Goal: Task Accomplishment & Management: Use online tool/utility

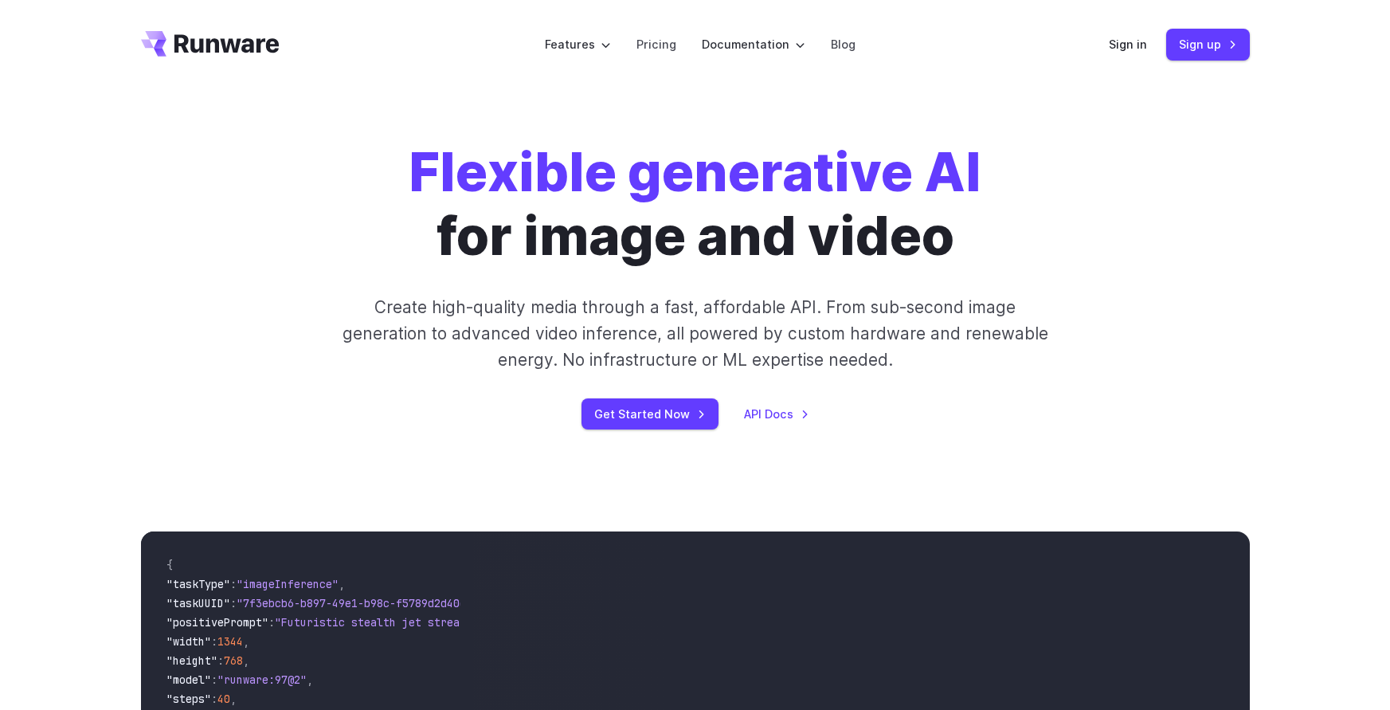
click at [1116, 43] on link "Sign in" at bounding box center [1128, 44] width 38 height 18
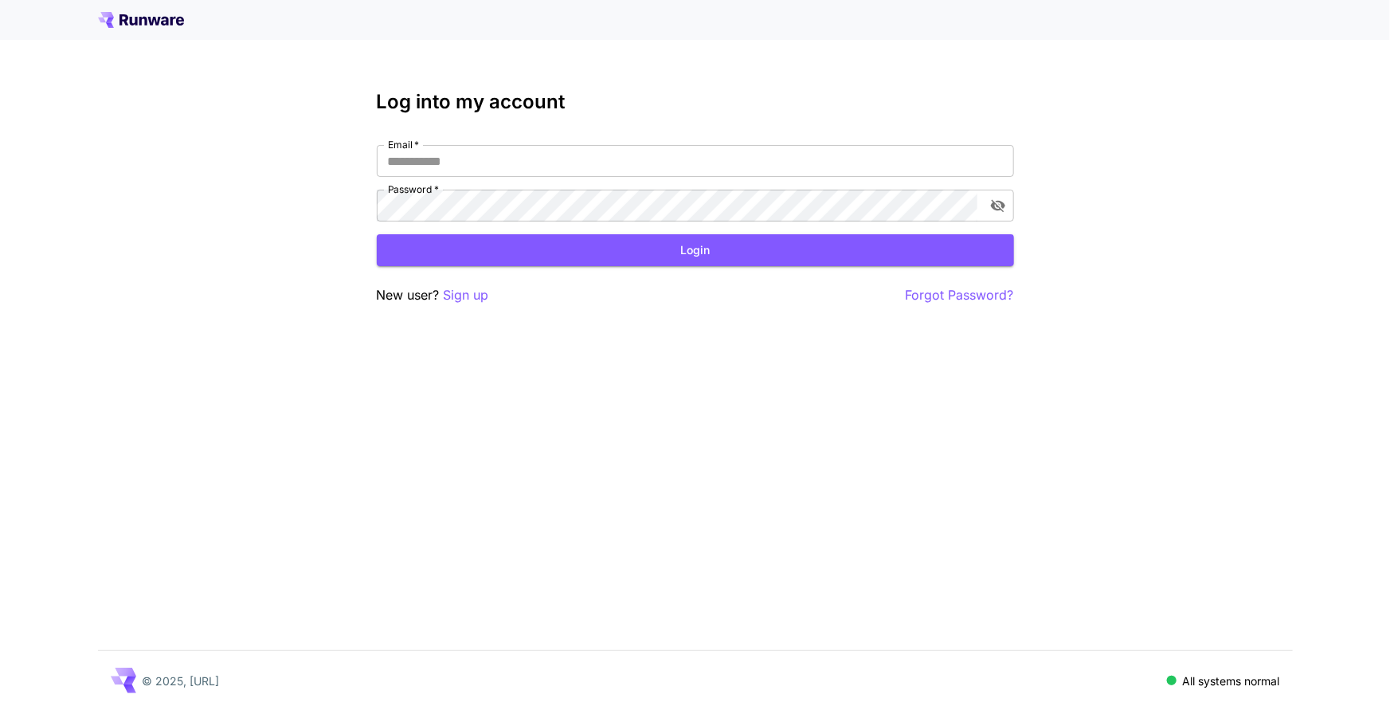
type input "**********"
click at [658, 269] on div "**********" at bounding box center [695, 198] width 637 height 214
click at [660, 258] on button "Login" at bounding box center [695, 250] width 637 height 33
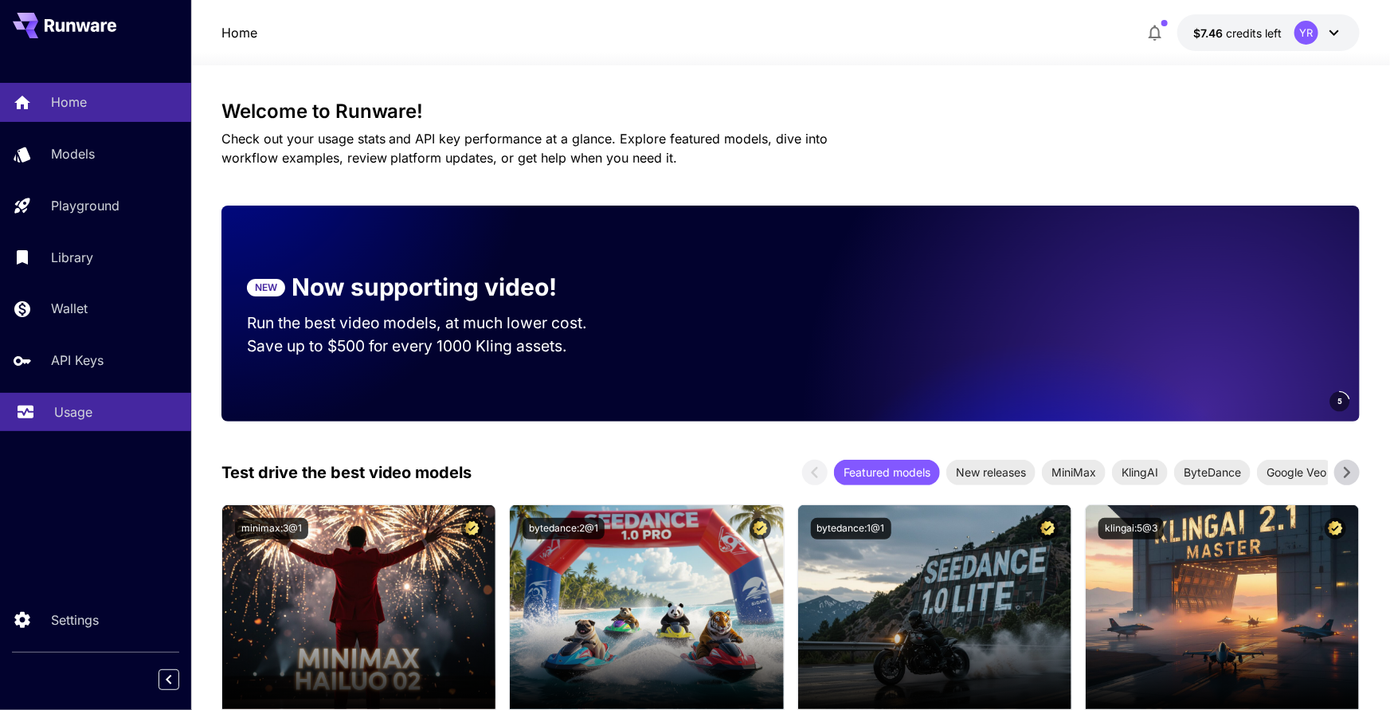
click at [122, 412] on div "Usage" at bounding box center [116, 411] width 124 height 19
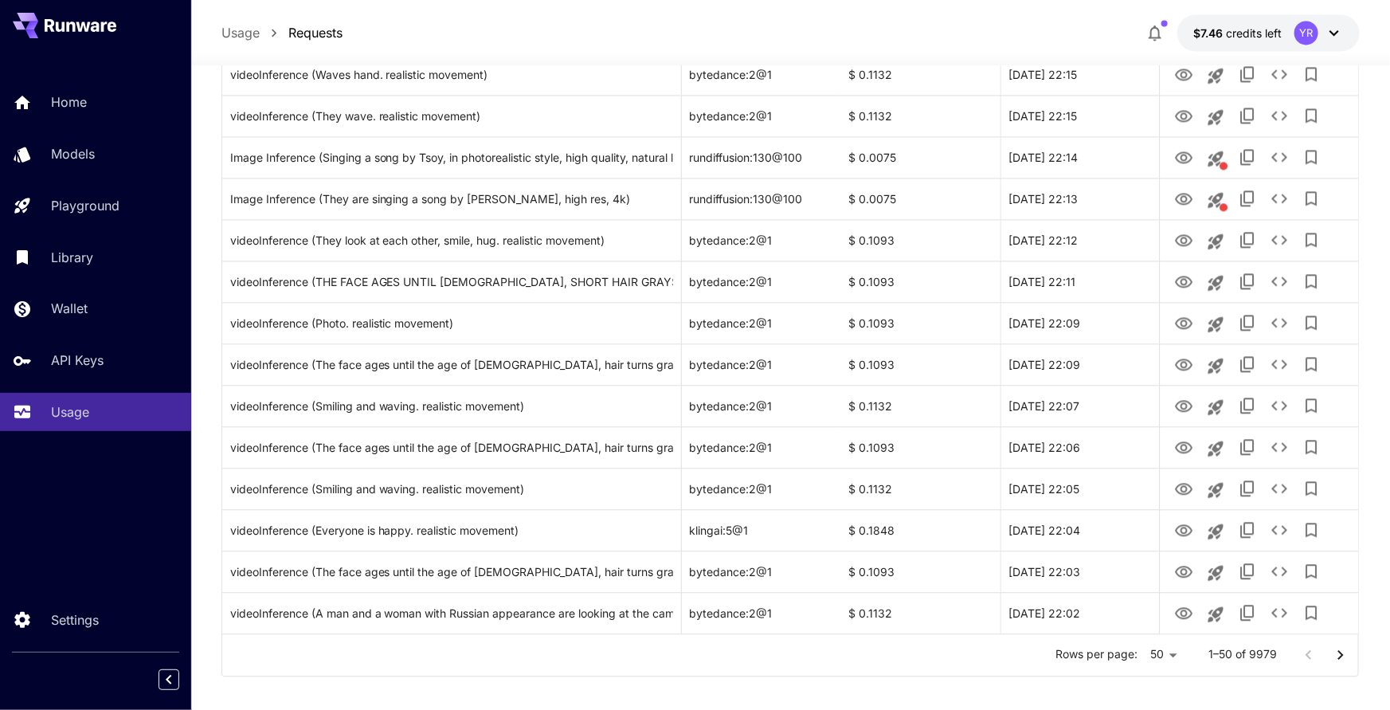
scroll to position [1759, 0]
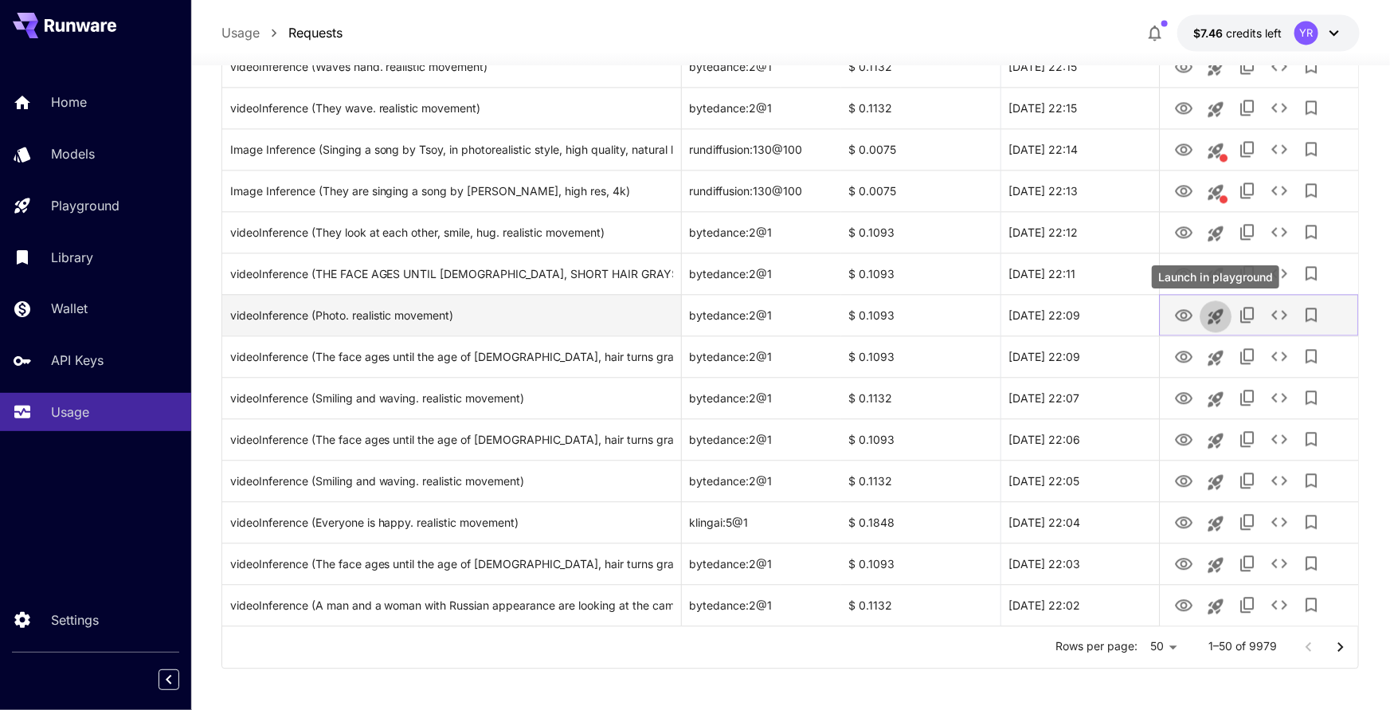
click at [1201, 312] on button "Launch in playground" at bounding box center [1216, 316] width 32 height 32
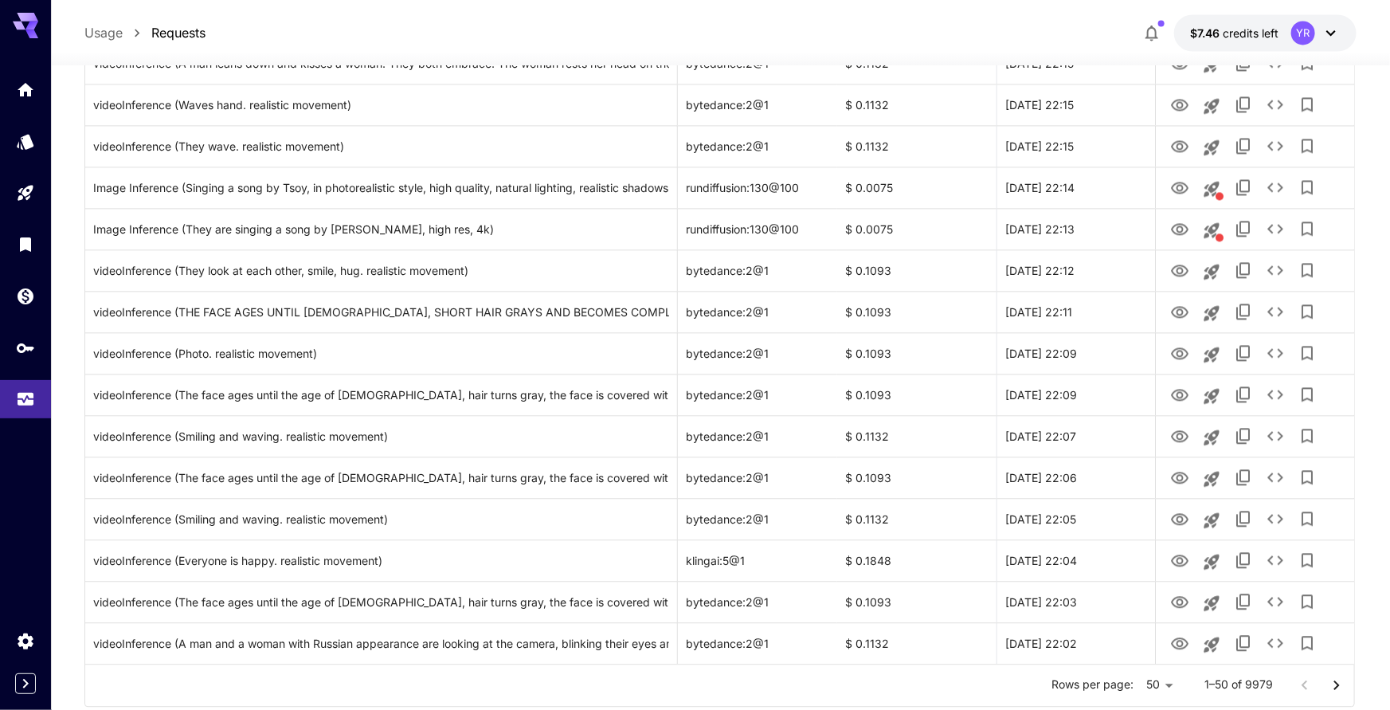
scroll to position [1719, 0]
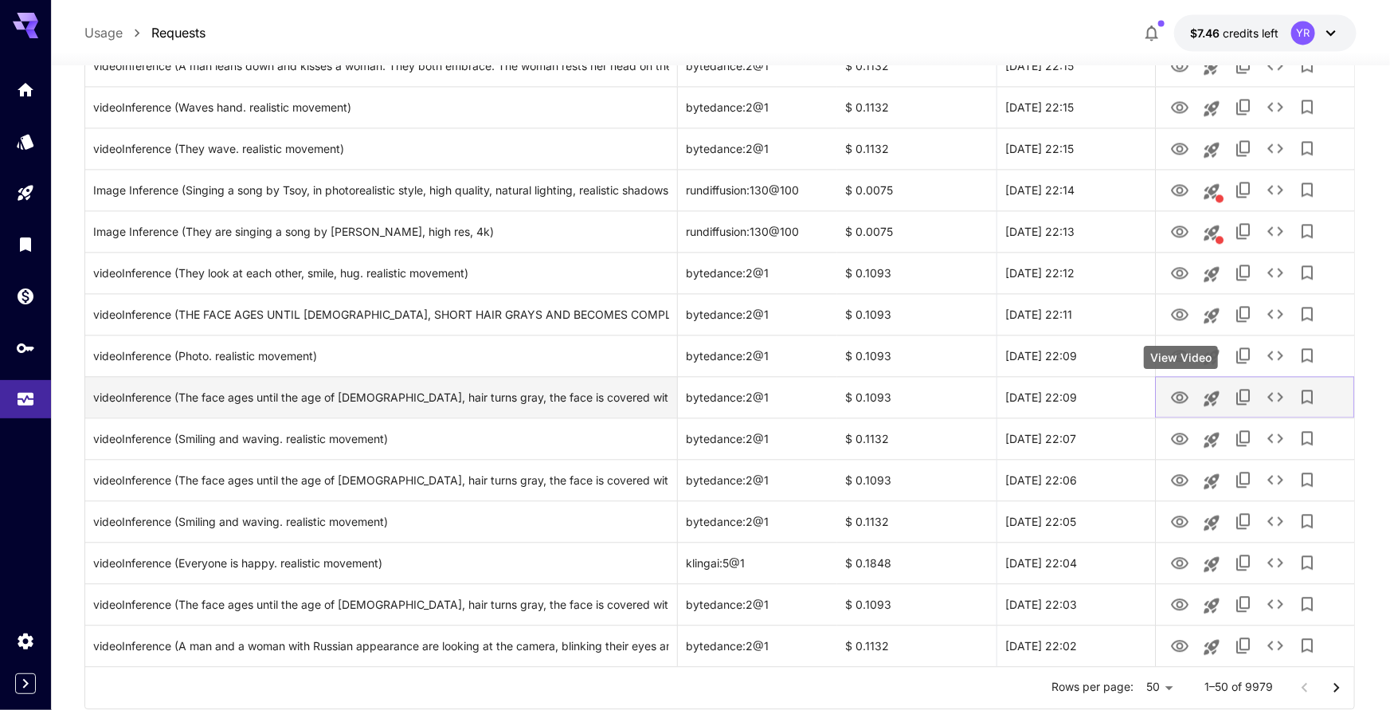
click at [1179, 398] on icon "View Video" at bounding box center [1180, 397] width 19 height 19
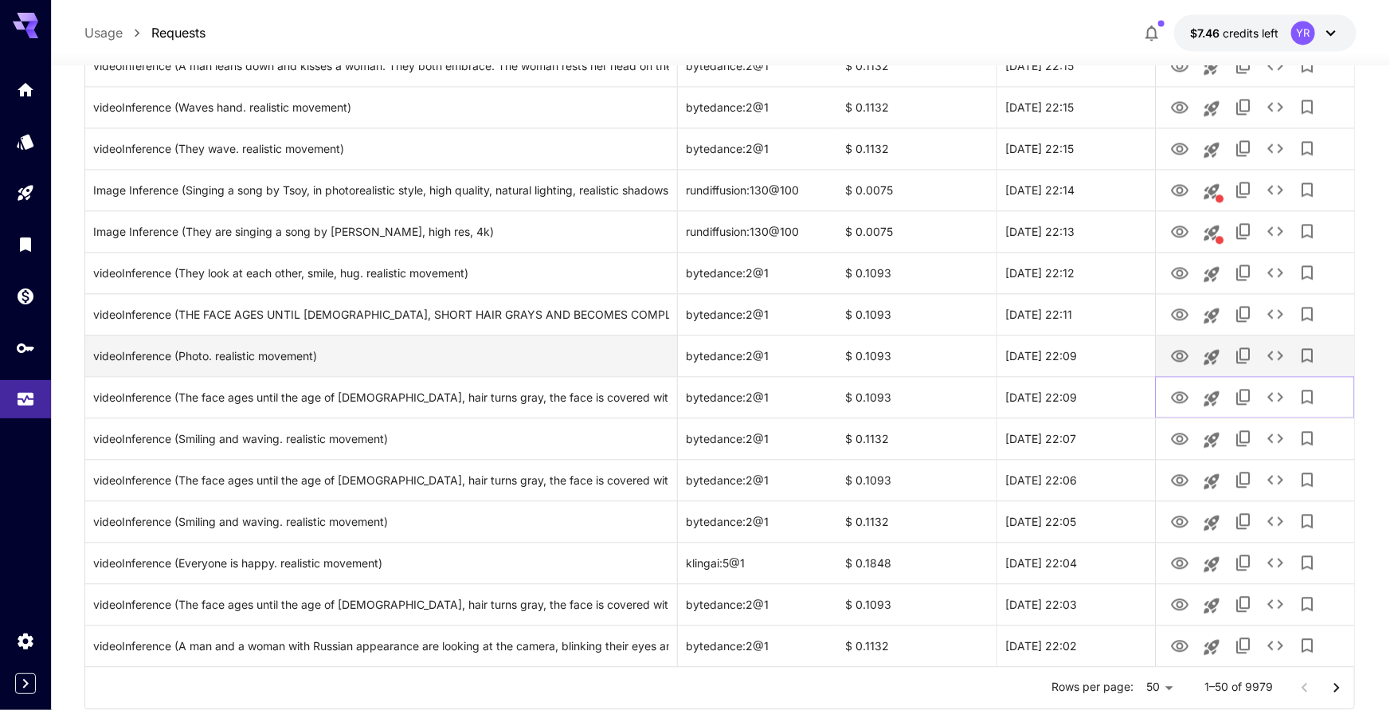
scroll to position [1765, 0]
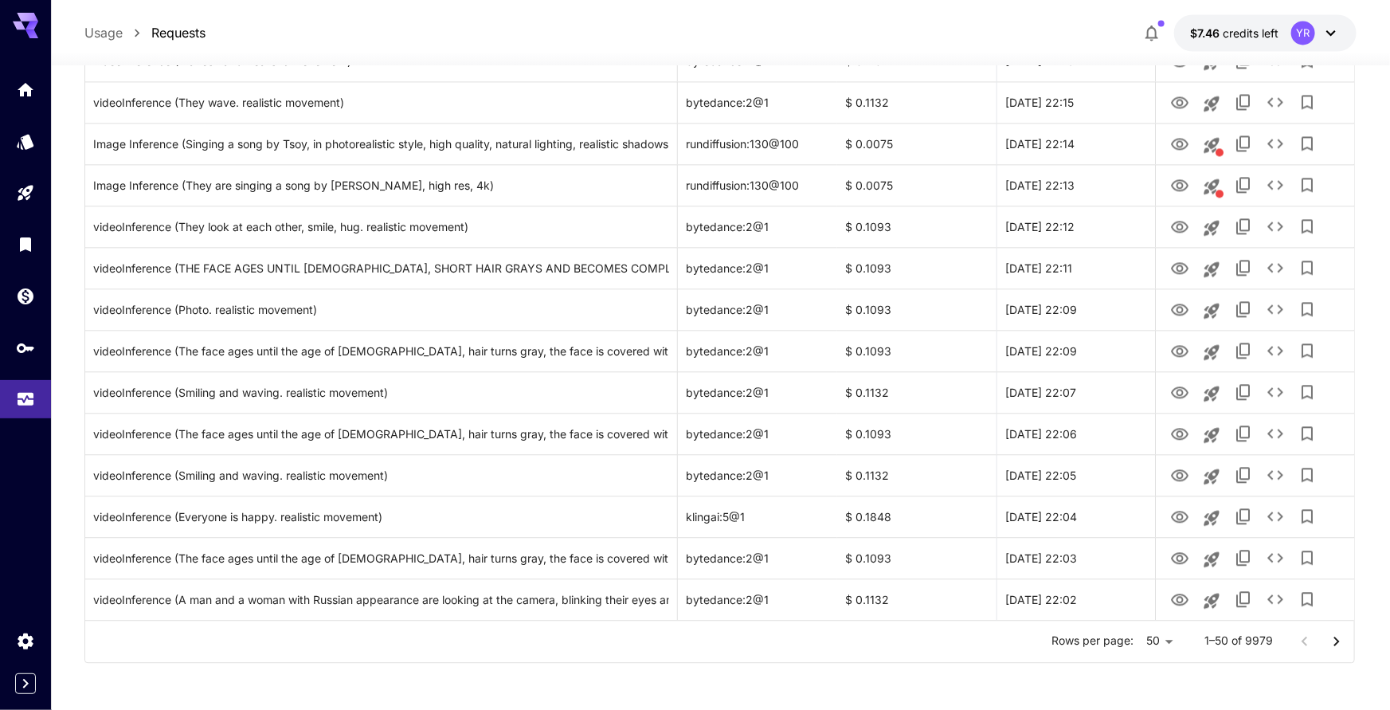
click at [1339, 639] on icon "Go to next page" at bounding box center [1338, 641] width 6 height 10
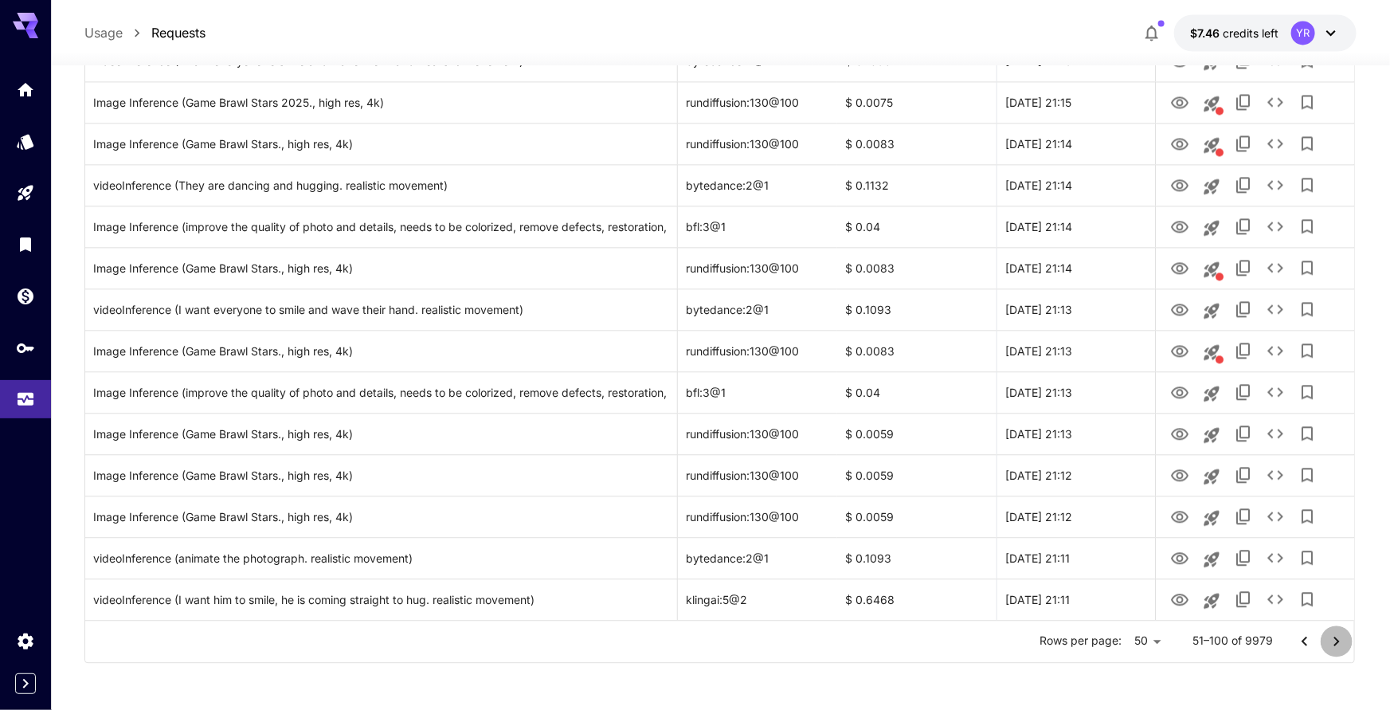
drag, startPoint x: 1337, startPoint y: 642, endPoint x: 1338, endPoint y: 655, distance: 12.8
click at [1337, 642] on icon "Go to next page" at bounding box center [1338, 641] width 6 height 10
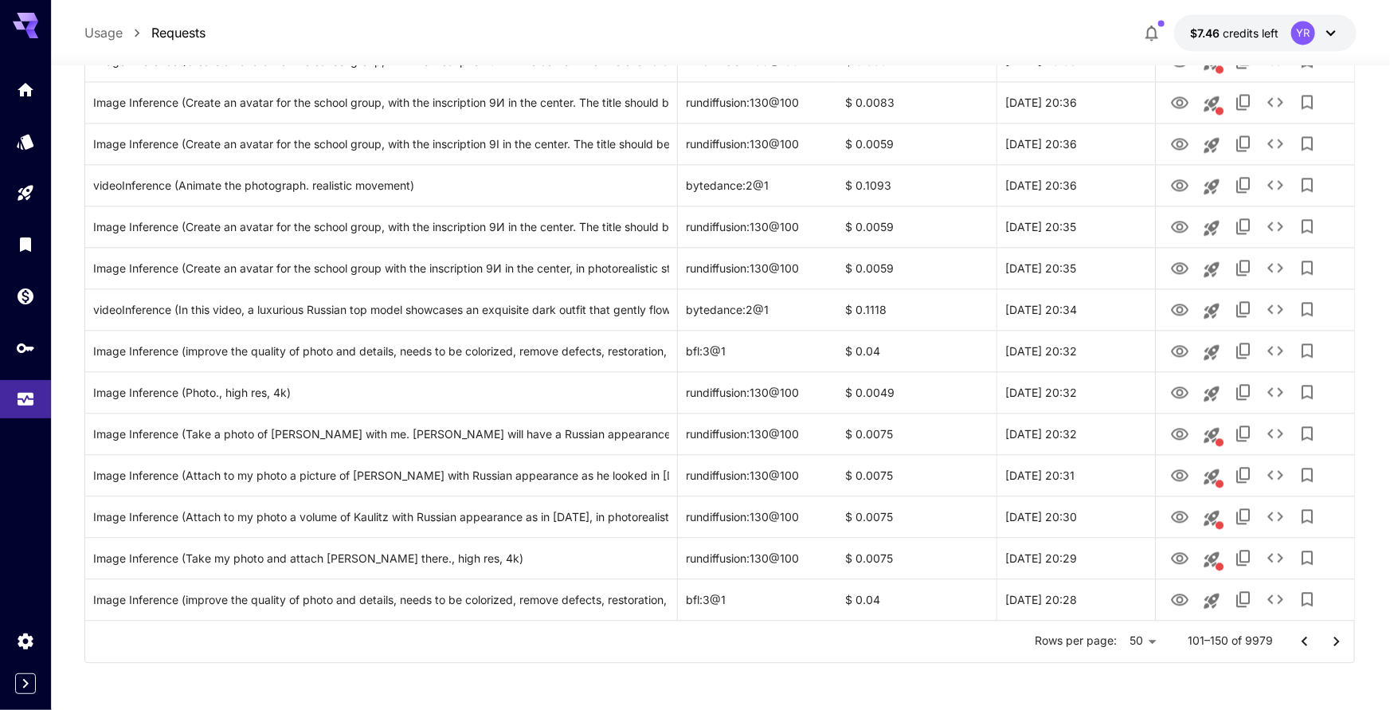
click at [1233, 637] on p "101–150 of 9979" at bounding box center [1230, 641] width 85 height 16
click at [1149, 676] on li "100" at bounding box center [1145, 676] width 47 height 29
type input "***"
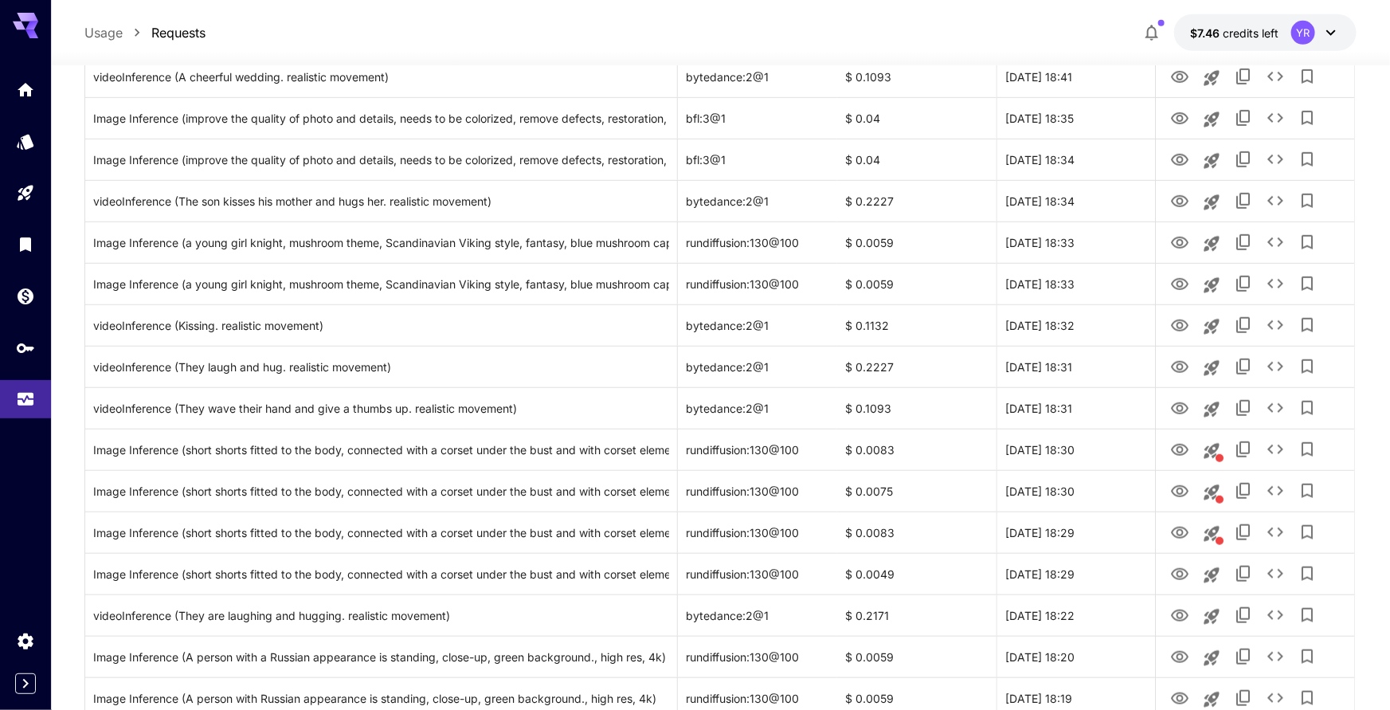
scroll to position [3837, 0]
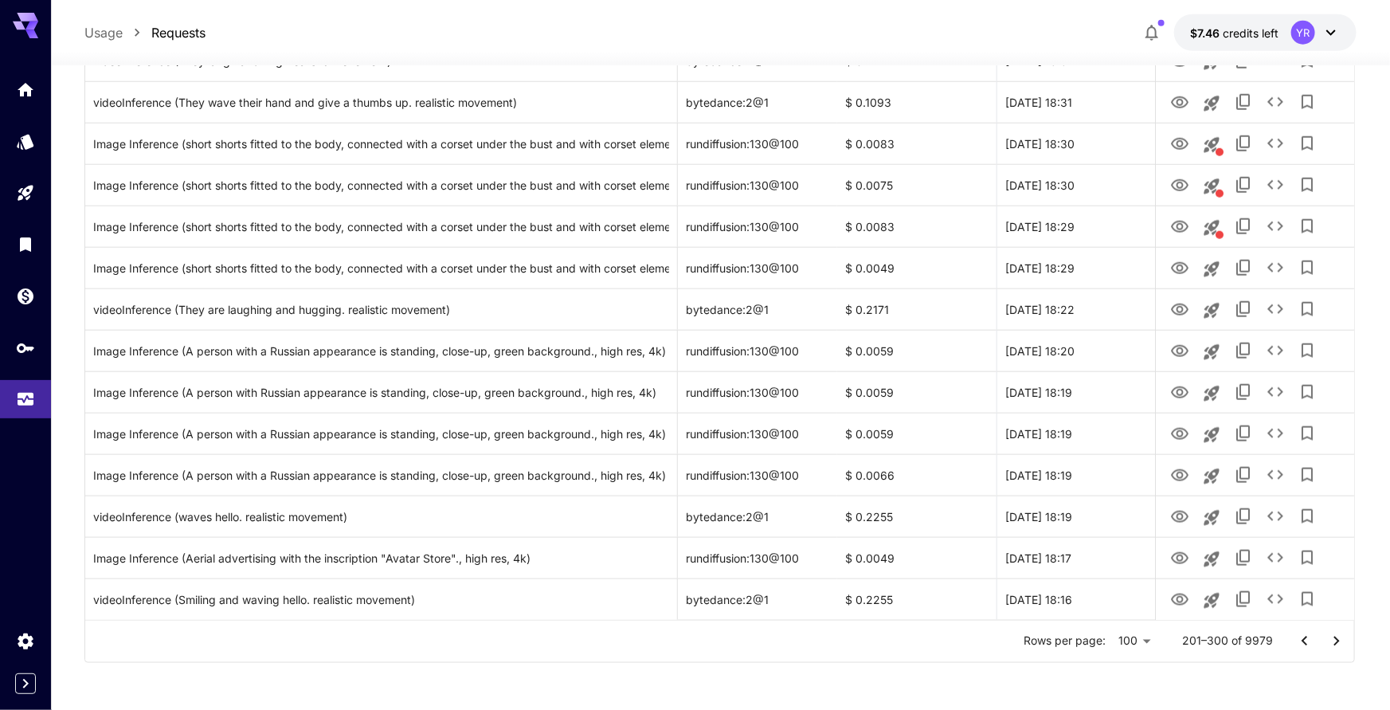
click at [1330, 637] on icon "Go to next page" at bounding box center [1337, 641] width 19 height 19
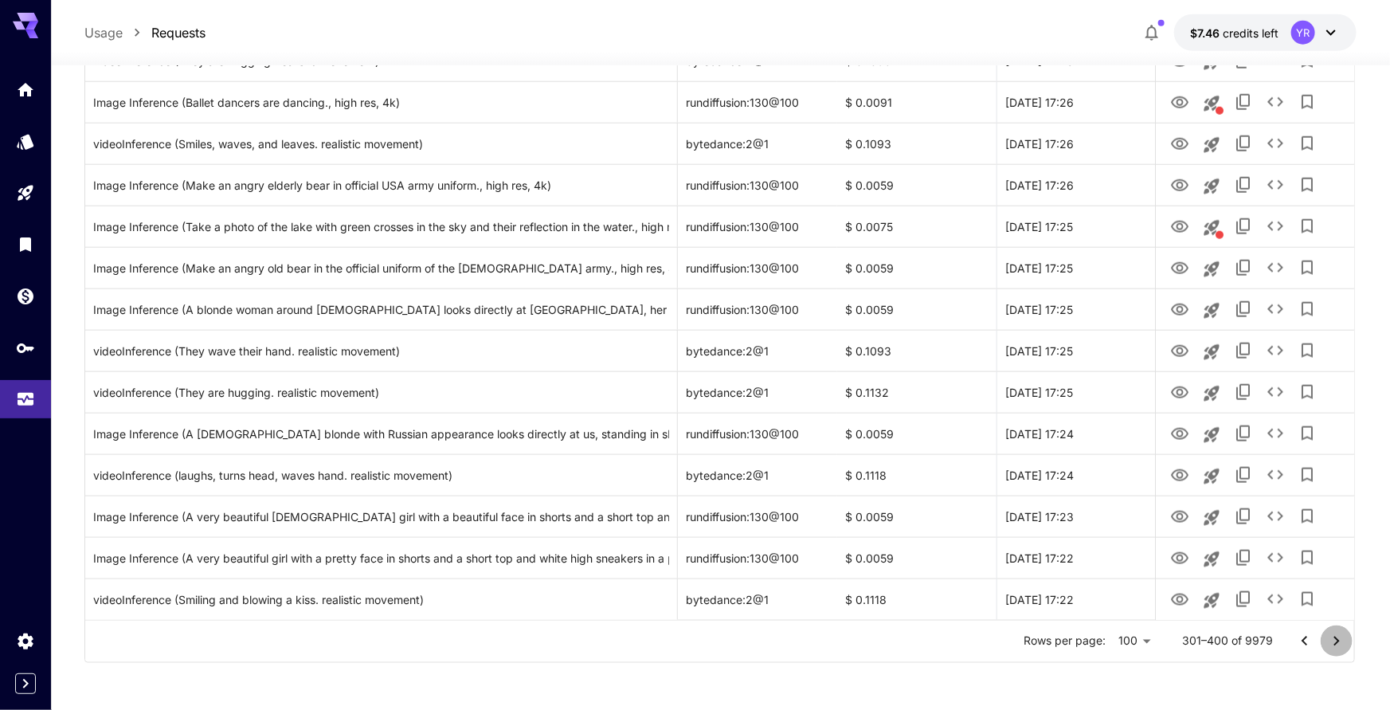
click at [1336, 638] on icon "Go to next page" at bounding box center [1338, 641] width 6 height 10
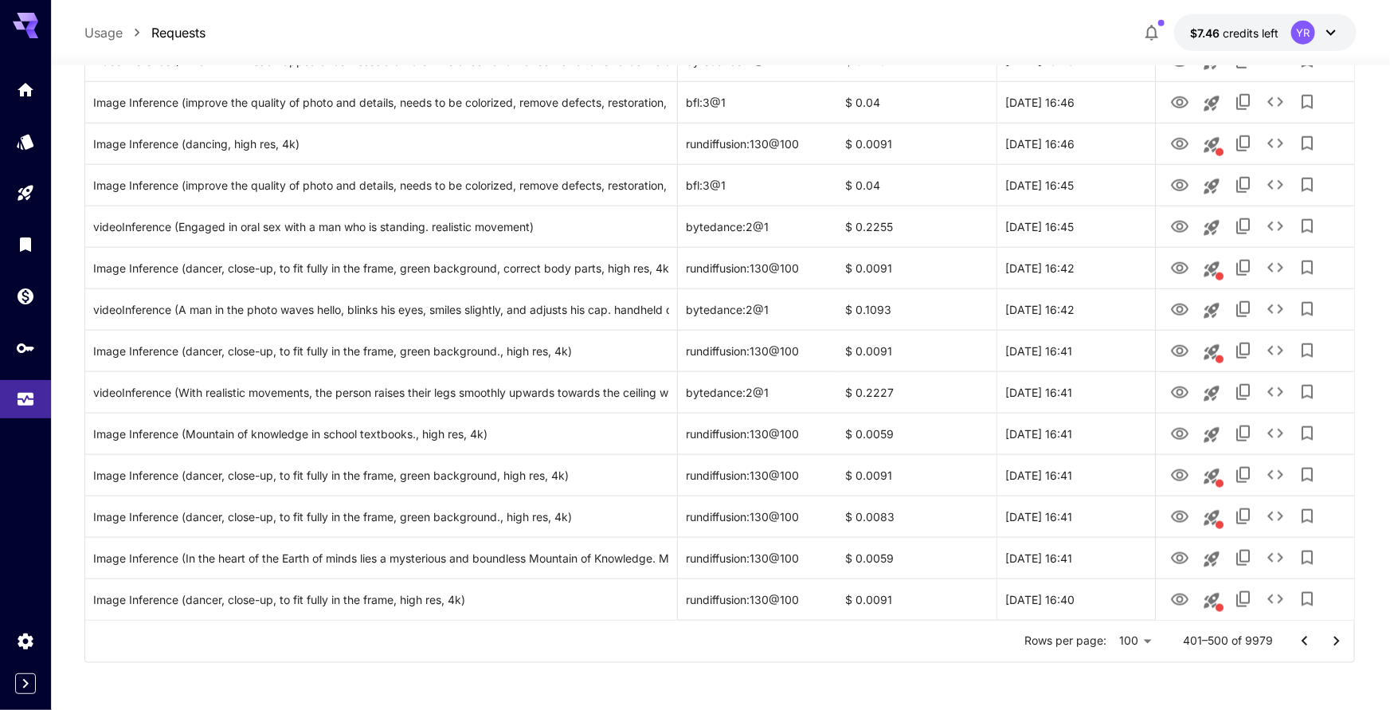
drag, startPoint x: 1344, startPoint y: 640, endPoint x: 1374, endPoint y: 513, distance: 130.1
click at [1344, 640] on icon "Go to next page" at bounding box center [1337, 641] width 19 height 19
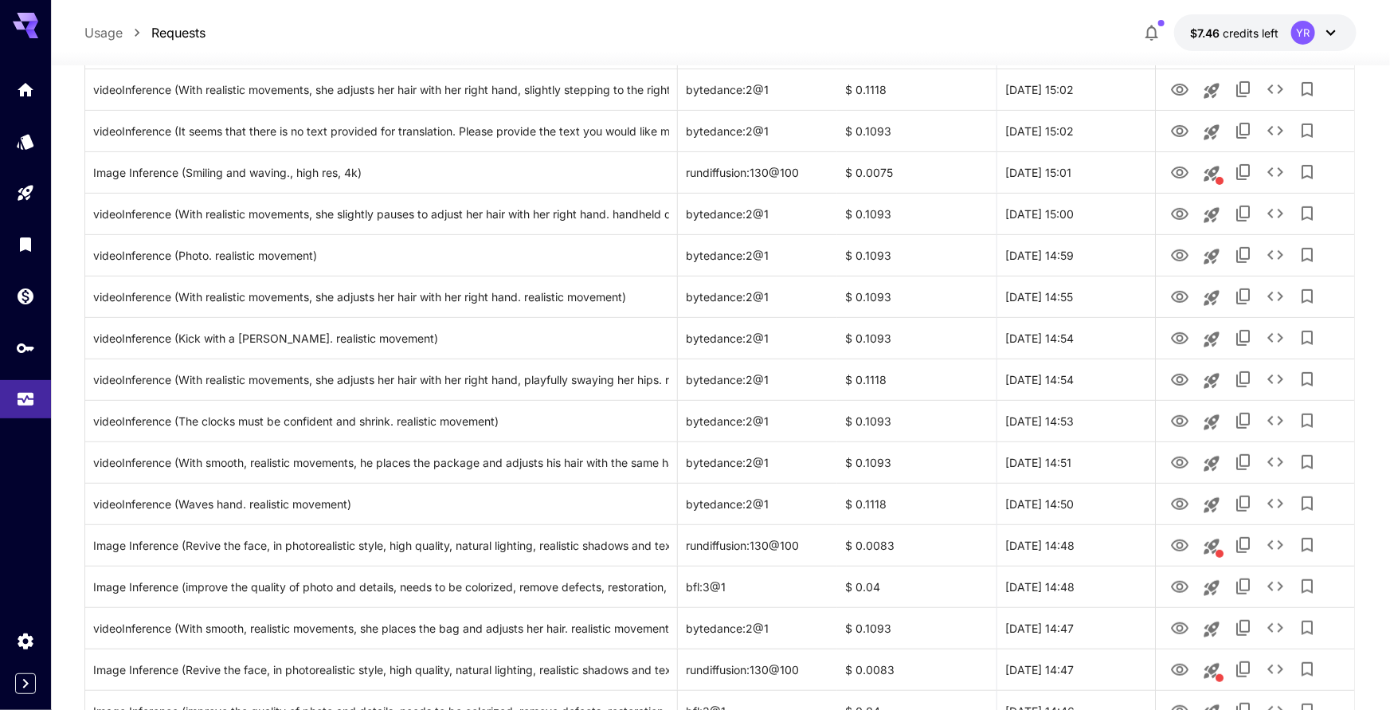
scroll to position [3264, 0]
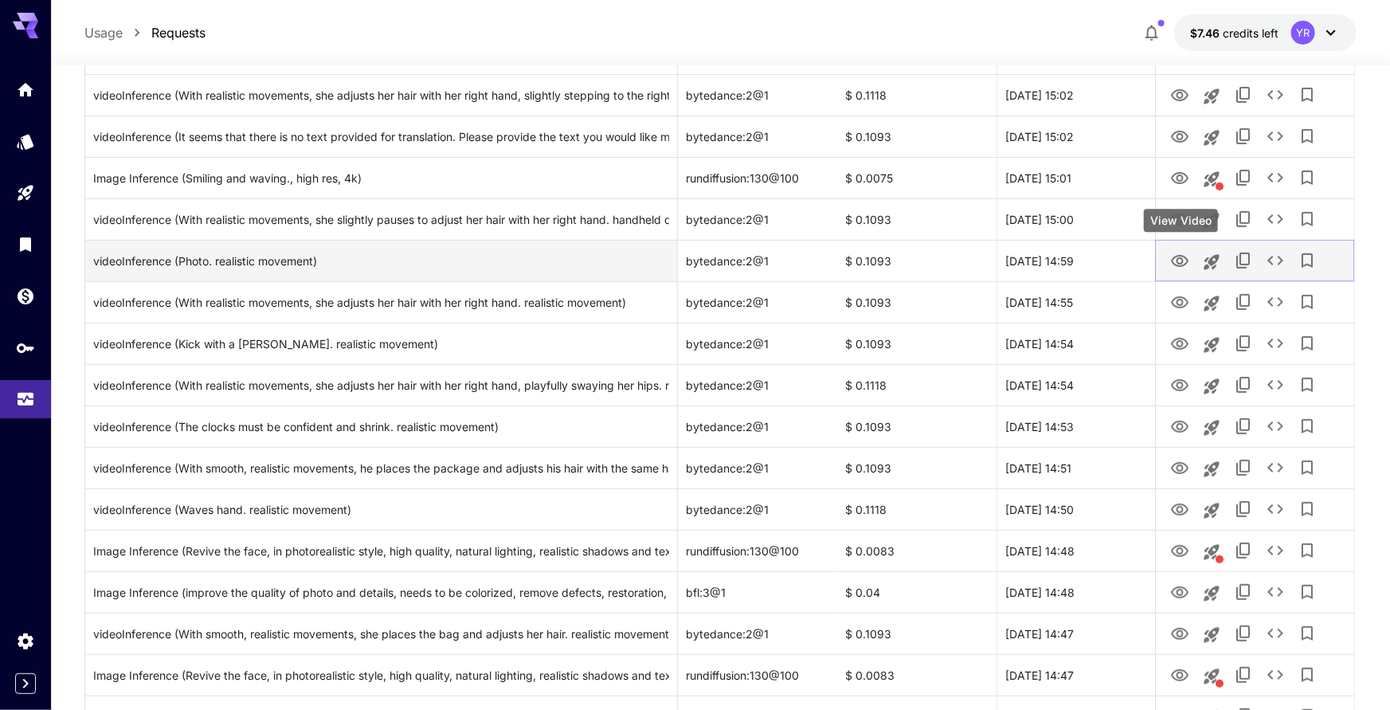
click at [1186, 263] on icon "View Video" at bounding box center [1180, 261] width 19 height 19
